Goal: Task Accomplishment & Management: Manage account settings

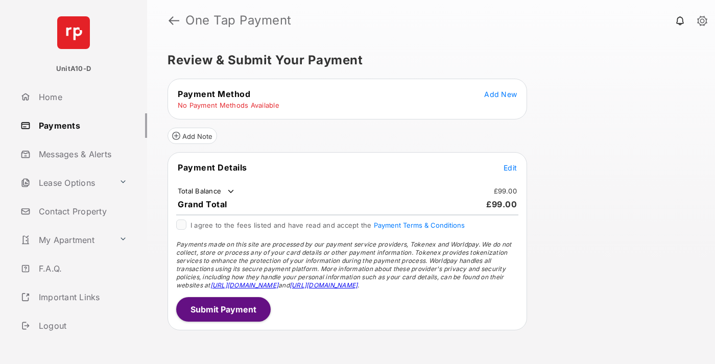
click at [501, 94] on span "Add New" at bounding box center [500, 94] width 33 height 9
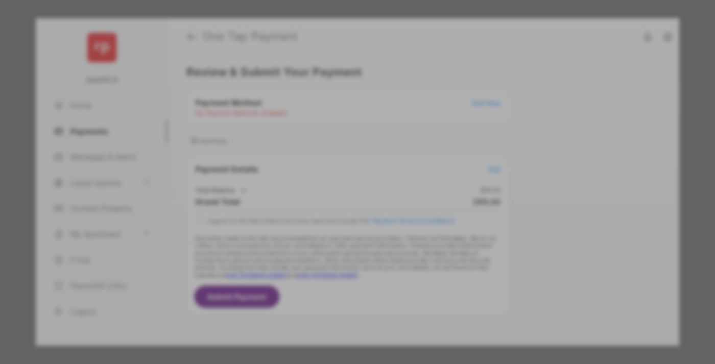
click at [356, 181] on div "BACS Direct Debit" at bounding box center [357, 185] width 229 height 19
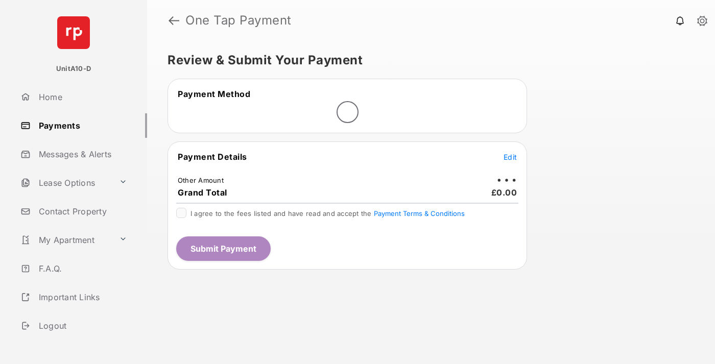
click at [510, 157] on span "Edit" at bounding box center [510, 157] width 13 height 9
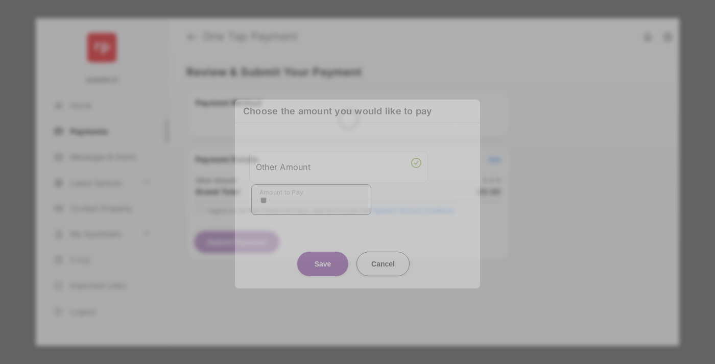
type input "**"
click at [323, 255] on button "Save" at bounding box center [322, 263] width 51 height 25
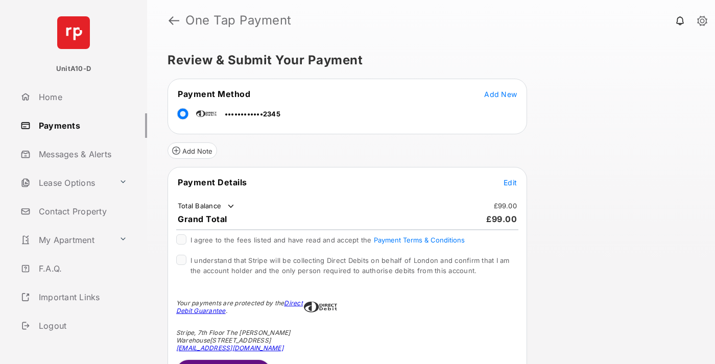
click at [510, 182] on span "Edit" at bounding box center [510, 182] width 13 height 9
